Goal: Task Accomplishment & Management: Manage account settings

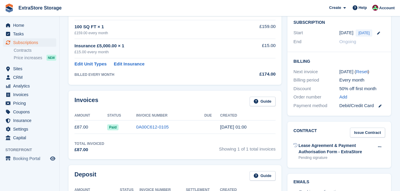
scroll to position [179, 0]
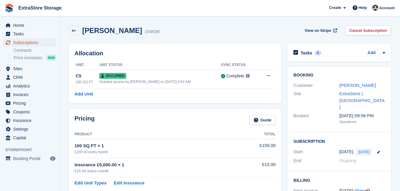
click at [21, 43] on span "Subscriptions" at bounding box center [31, 42] width 36 height 8
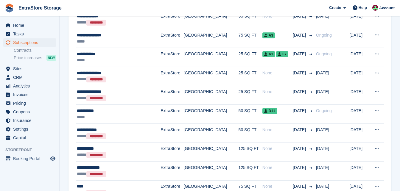
scroll to position [886, 0]
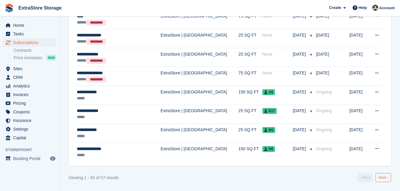
click at [196, 178] on link "Next ›" at bounding box center [384, 178] width 16 height 9
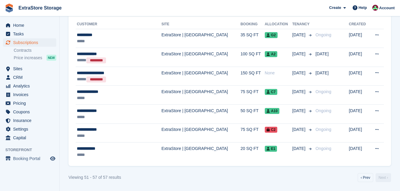
scroll to position [71, 0]
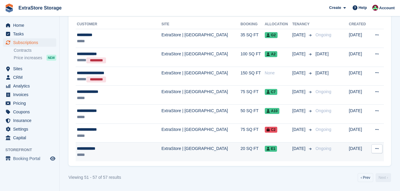
click at [86, 149] on div "**********" at bounding box center [112, 149] width 71 height 6
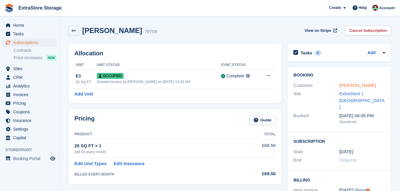
click at [351, 84] on link "Rhoda Hunter" at bounding box center [358, 85] width 37 height 5
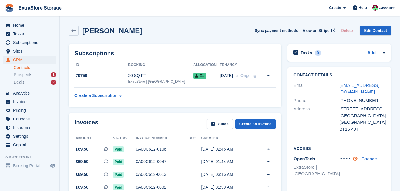
click at [356, 160] on icon at bounding box center [355, 159] width 5 height 4
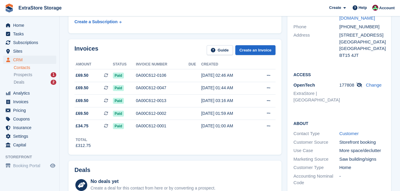
scroll to position [60, 0]
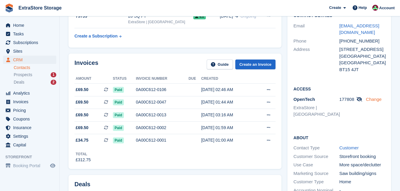
click at [370, 99] on link "Change" at bounding box center [374, 99] width 16 height 5
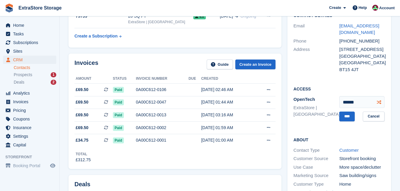
click at [381, 102] on icon at bounding box center [379, 102] width 4 height 4
click at [379, 103] on icon at bounding box center [379, 102] width 4 height 4
type input "******"
click at [346, 116] on input "****" at bounding box center [348, 117] width 16 height 10
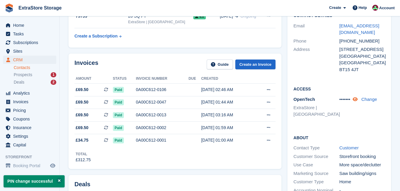
click at [358, 101] on icon at bounding box center [355, 99] width 5 height 4
drag, startPoint x: 354, startPoint y: 99, endPoint x: 341, endPoint y: 97, distance: 12.6
click at [341, 97] on span "670119" at bounding box center [347, 99] width 15 height 5
drag, startPoint x: 341, startPoint y: 97, endPoint x: 349, endPoint y: 98, distance: 7.3
click at [349, 98] on span "670119" at bounding box center [347, 99] width 15 height 5
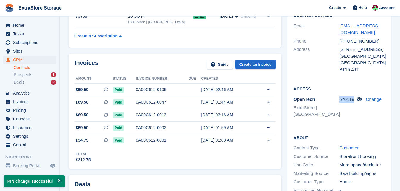
drag, startPoint x: 354, startPoint y: 100, endPoint x: 340, endPoint y: 100, distance: 13.7
click at [340, 100] on span "670119" at bounding box center [347, 99] width 15 height 5
copy span "670119"
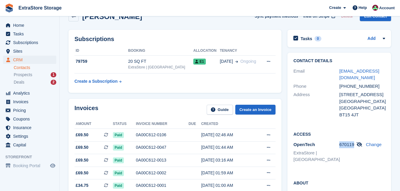
scroll to position [0, 0]
